Goal: Navigation & Orientation: Find specific page/section

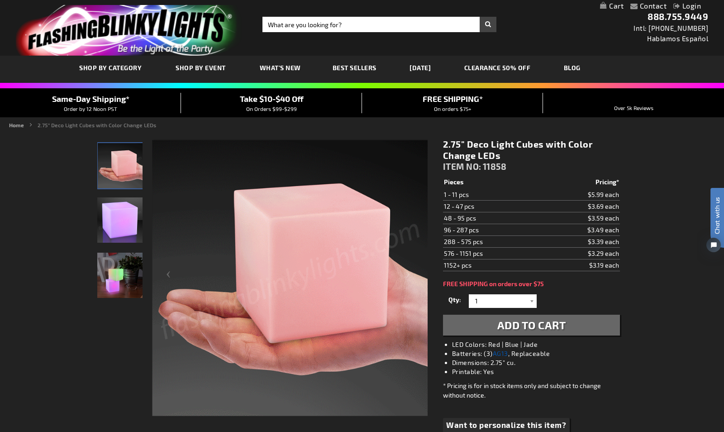
click at [503, 353] on link "AG13" at bounding box center [500, 353] width 15 height 8
